Goal: Task Accomplishment & Management: Manage account settings

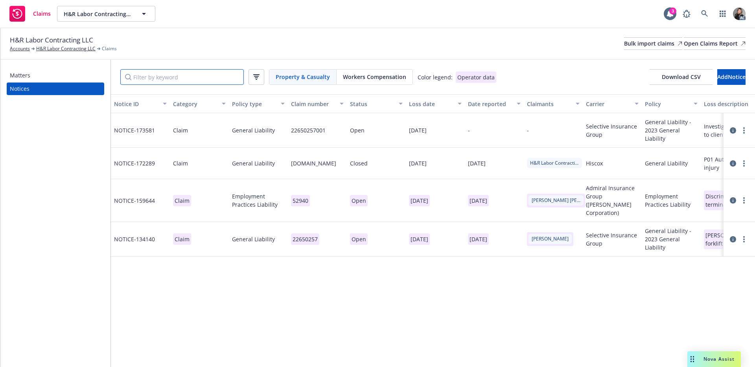
click at [198, 76] on input "Filter by keyword" at bounding box center [182, 77] width 124 height 16
click at [365, 71] on div "Workers Compensation" at bounding box center [375, 77] width 76 height 15
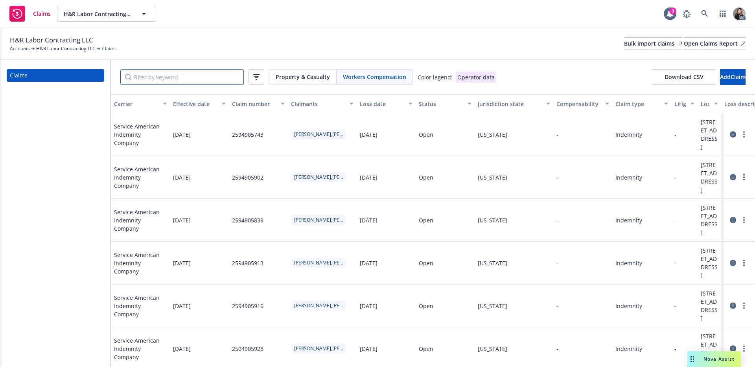
click at [189, 80] on input "Filter by keyword" at bounding box center [182, 77] width 124 height 16
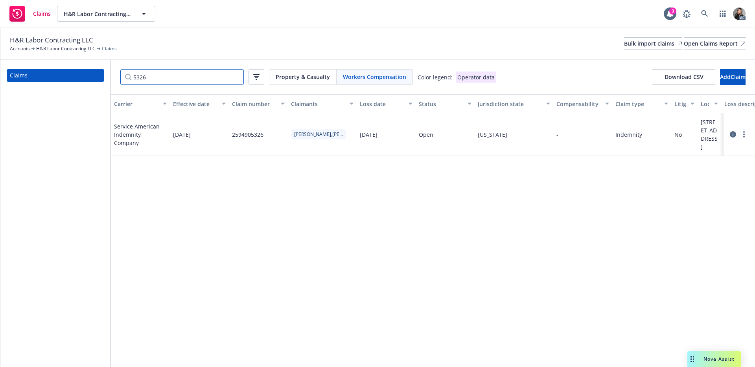
type input "5326"
click at [733, 138] on icon at bounding box center [733, 134] width 6 height 6
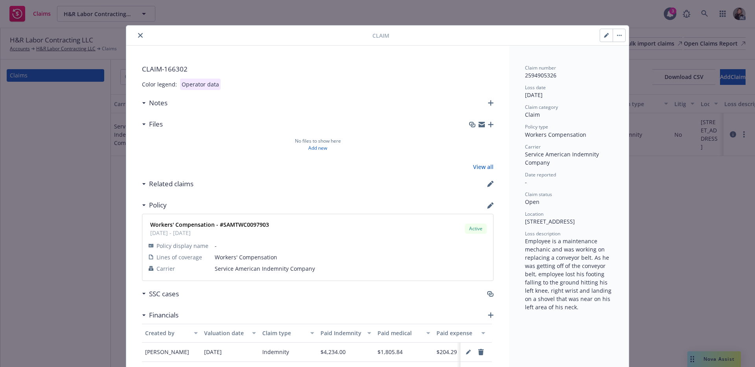
click at [604, 32] on button "button" at bounding box center [606, 35] width 13 height 13
select select "CLAIM"
select select "FALL_SLIP_OR_TRIP_INJURY"
select select "ON_SAME_LEVEL"
select select "open"
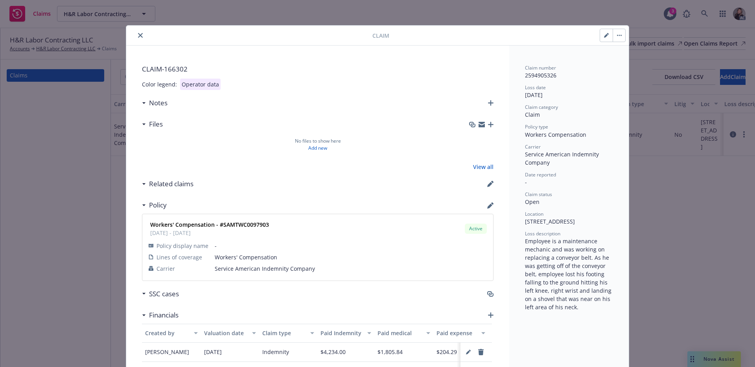
select select "MULTIPLE_BODY_PARTS"
select select "MULTIPLE_BODY_PARTS_INCLUDING_BODY"
select select "CA"
select select "WORKERS_COMP"
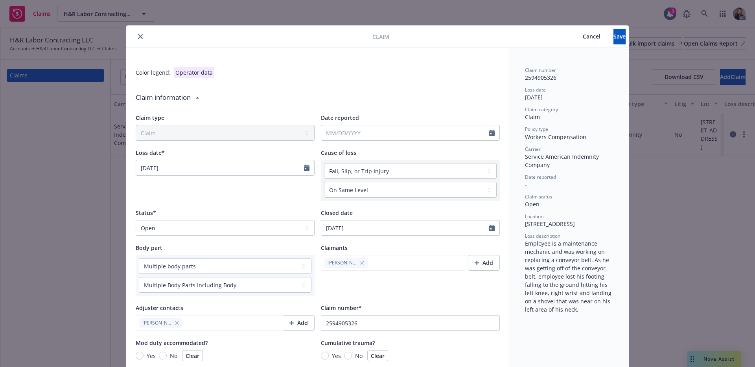
type textarea "x"
click at [230, 226] on select "Select a status Closed Open" at bounding box center [225, 228] width 179 height 16
select select "closed"
click at [136, 220] on select "Select a status Closed Open" at bounding box center [225, 228] width 179 height 16
type textarea "x"
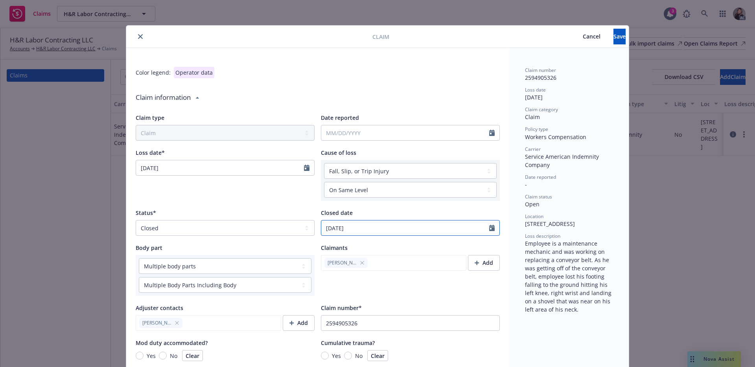
click at [356, 227] on input "[DATE]" at bounding box center [405, 228] width 168 height 15
select select "12"
drag, startPoint x: 410, startPoint y: 229, endPoint x: 295, endPoint y: 225, distance: 114.1
click at [295, 225] on div "Status* Select a status Closed Open Closed date [DATE] January February March A…" at bounding box center [318, 222] width 364 height 27
type input "[DATE]"
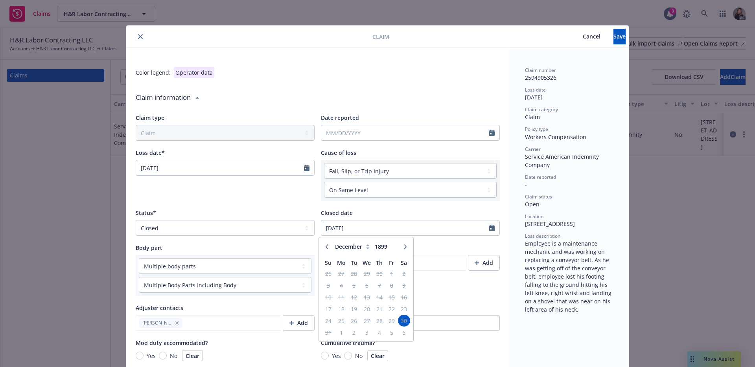
type textarea "x"
click at [470, 228] on input "[DATE]" at bounding box center [405, 228] width 168 height 15
type textarea "x"
click at [391, 246] on input "1900" at bounding box center [386, 247] width 26 height 8
click at [396, 245] on input "1901" at bounding box center [386, 247] width 26 height 8
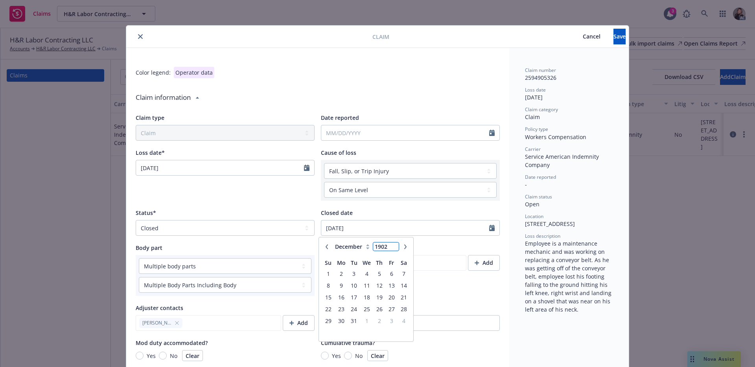
click at [396, 245] on input "1902" at bounding box center [386, 247] width 26 height 8
click at [380, 247] on input "1902" at bounding box center [386, 247] width 26 height 8
drag, startPoint x: 384, startPoint y: 246, endPoint x: 370, endPoint y: 246, distance: 13.8
click at [370, 246] on div "January February March April May June July August September October November [D…" at bounding box center [366, 247] width 69 height 12
type input "2025"
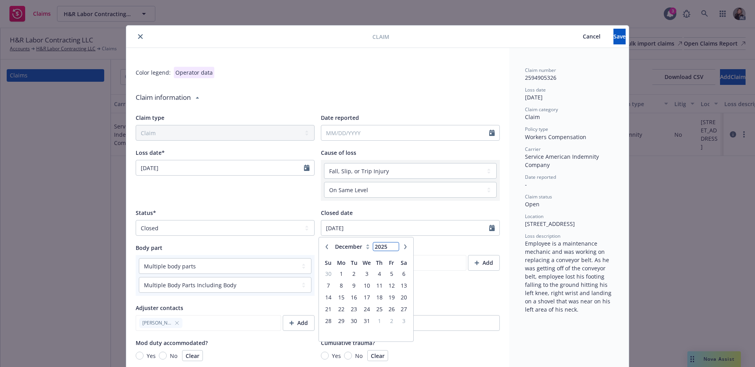
click at [382, 246] on input "2025" at bounding box center [386, 247] width 26 height 8
click at [386, 247] on input "2025" at bounding box center [386, 247] width 26 height 8
click at [391, 246] on input "2026" at bounding box center [386, 247] width 26 height 8
type input "2025"
click at [394, 248] on input "2025" at bounding box center [386, 247] width 26 height 8
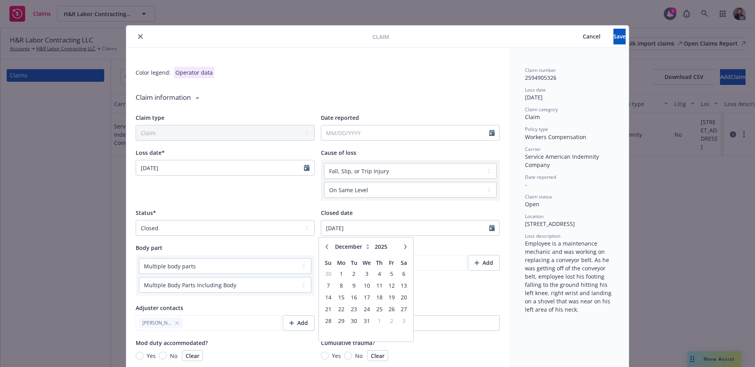
click at [325, 248] on icon "button" at bounding box center [327, 247] width 5 height 5
click at [326, 248] on icon "button" at bounding box center [327, 247] width 5 height 5
select select "9"
click at [344, 297] on span "15" at bounding box center [341, 298] width 12 height 10
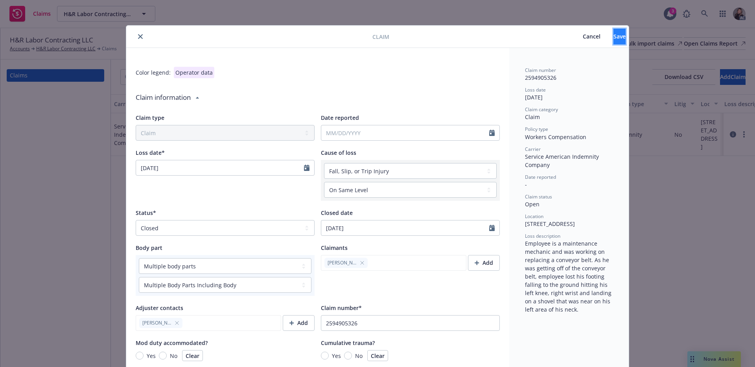
click at [614, 38] on span "Save" at bounding box center [620, 36] width 12 height 7
type textarea "x"
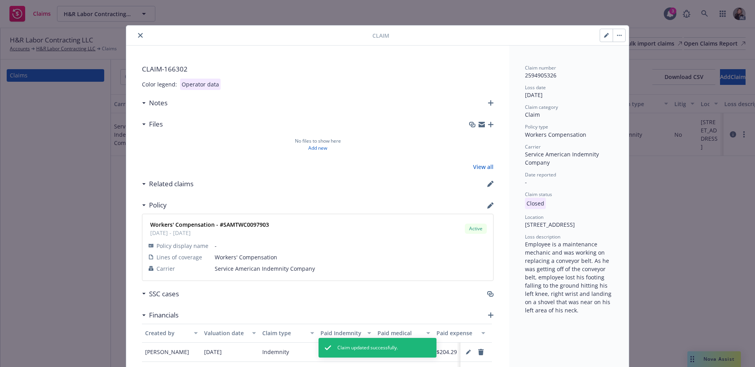
click at [138, 36] on icon "close" at bounding box center [140, 35] width 5 height 5
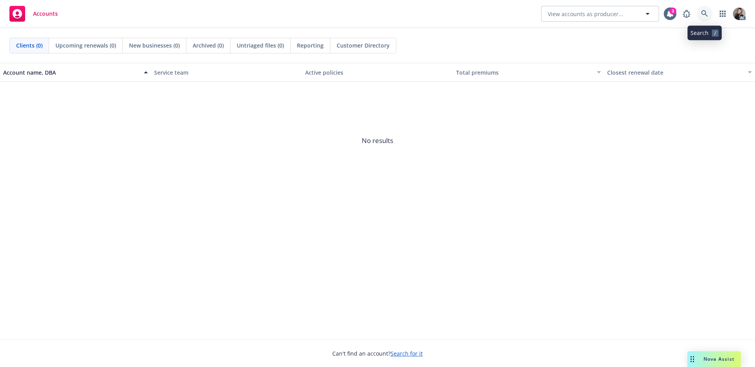
click at [710, 12] on link at bounding box center [705, 14] width 16 height 16
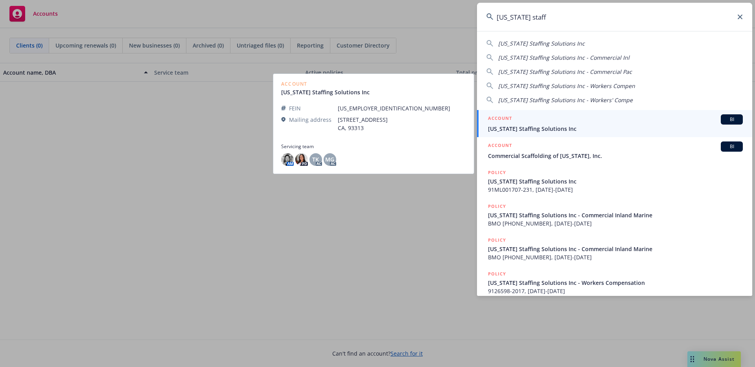
type input "[US_STATE] staff"
click at [567, 127] on span "[US_STATE] Staffing Solutions Inc" at bounding box center [615, 129] width 255 height 8
